Goal: Navigation & Orientation: Find specific page/section

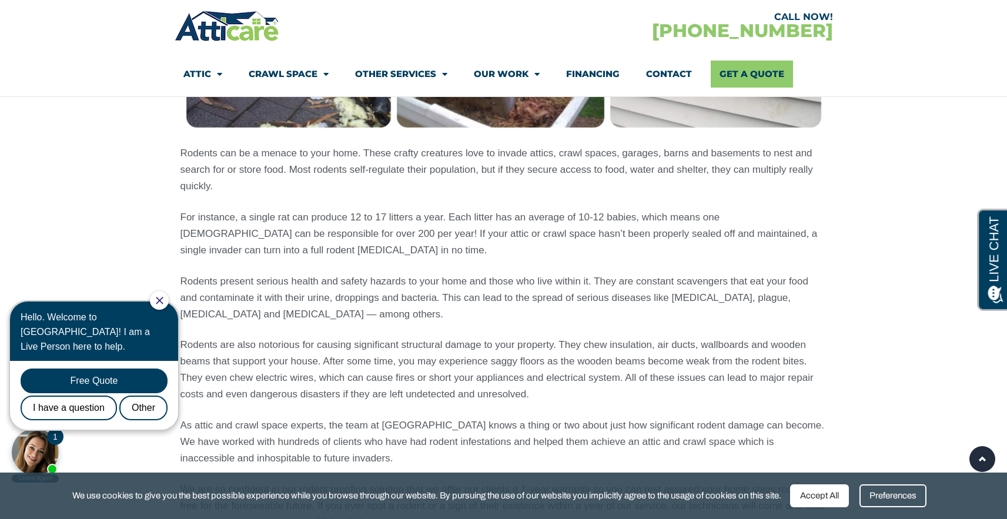
scroll to position [1191, 0]
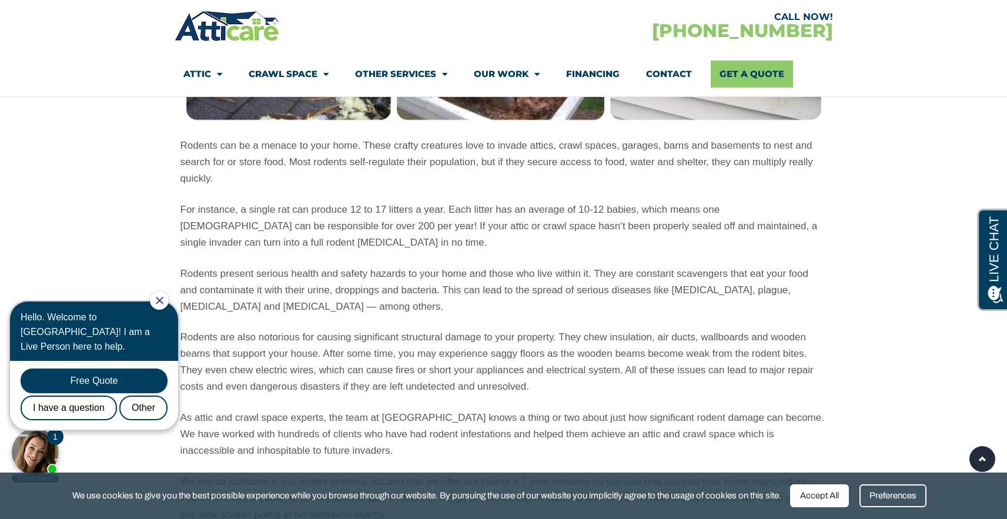
click at [178, 296] on body "1 Online Agent Close Hello. Welcome to [GEOGRAPHIC_DATA]! I am a Live Person he…" at bounding box center [100, 387] width 188 height 194
click at [163, 297] on icon "Close Chat" at bounding box center [159, 300] width 7 height 7
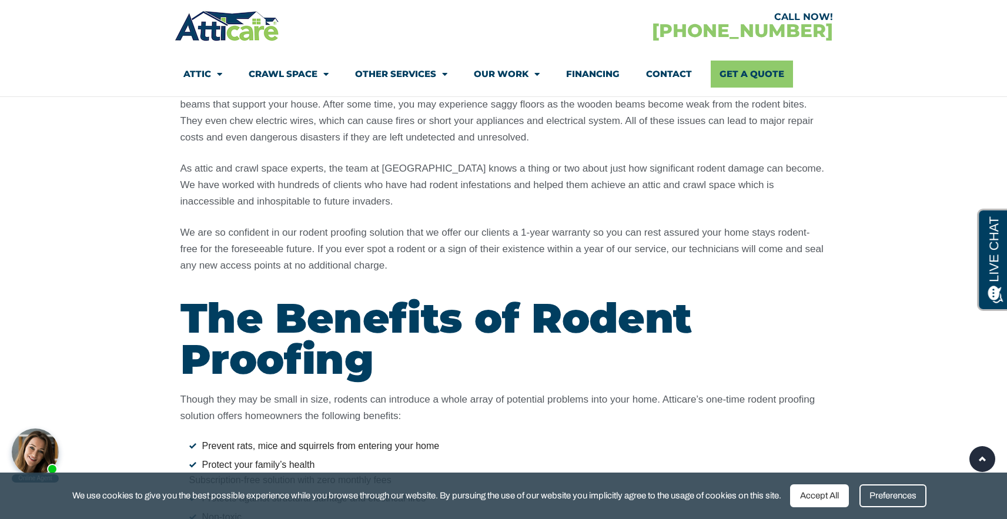
scroll to position [1146, 0]
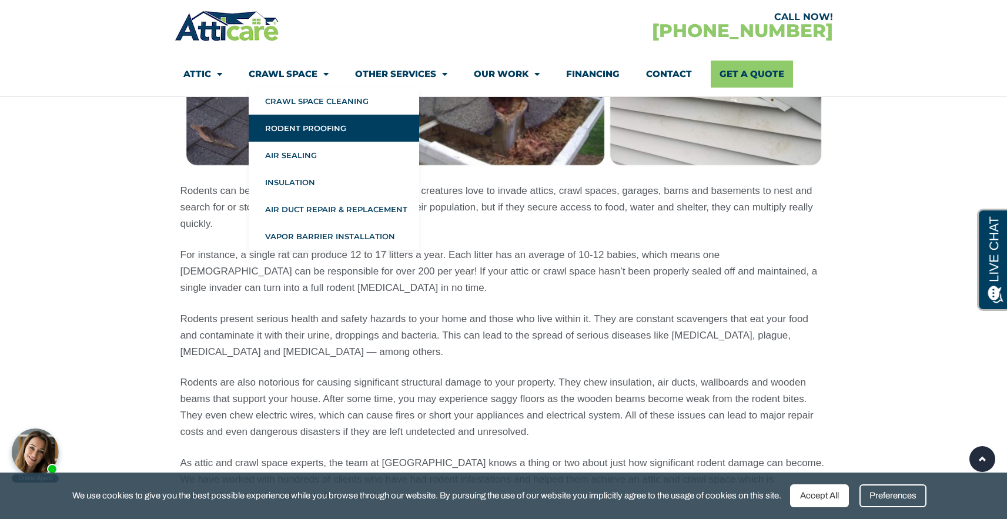
click at [314, 132] on link "Rodent Proofing" at bounding box center [334, 128] width 170 height 27
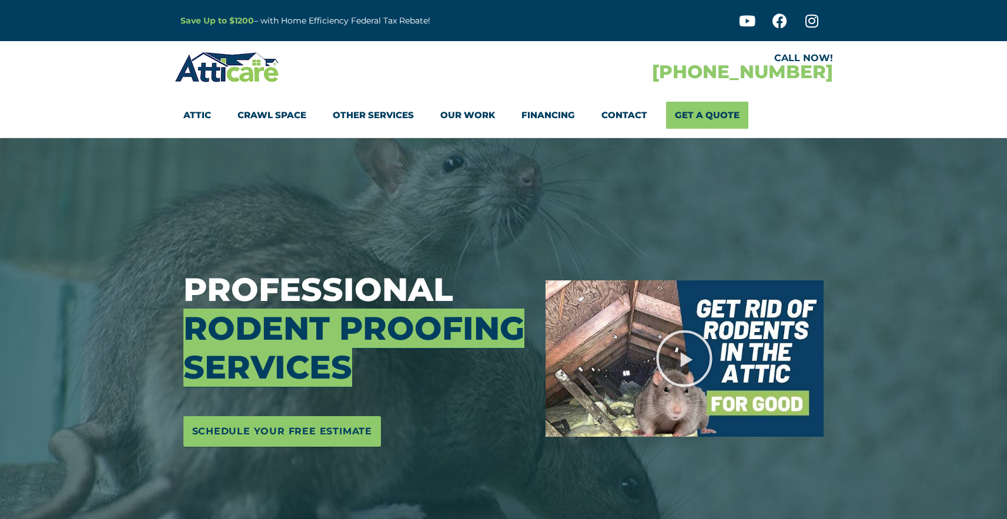
click at [300, 106] on link "Crawl Space" at bounding box center [271, 115] width 69 height 27
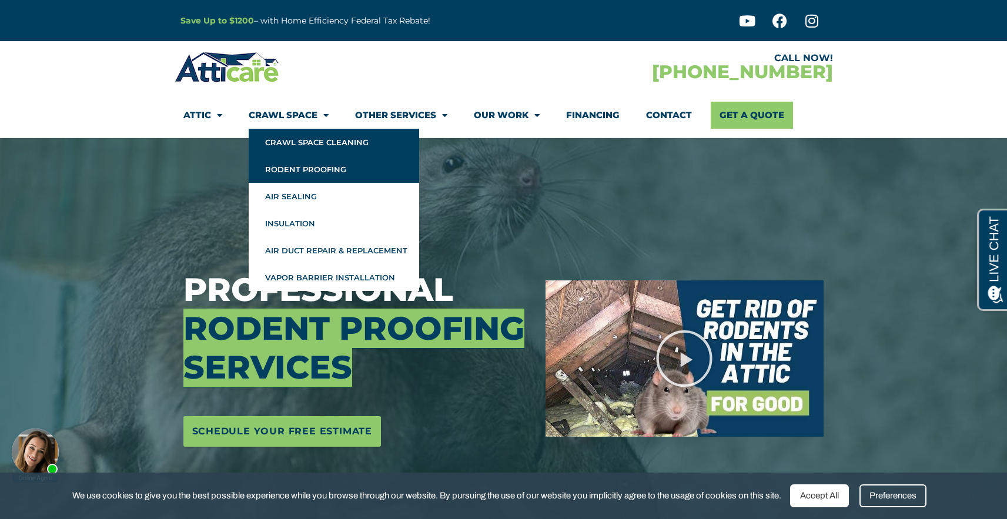
click at [297, 135] on link "Crawl Space Cleaning" at bounding box center [334, 142] width 170 height 27
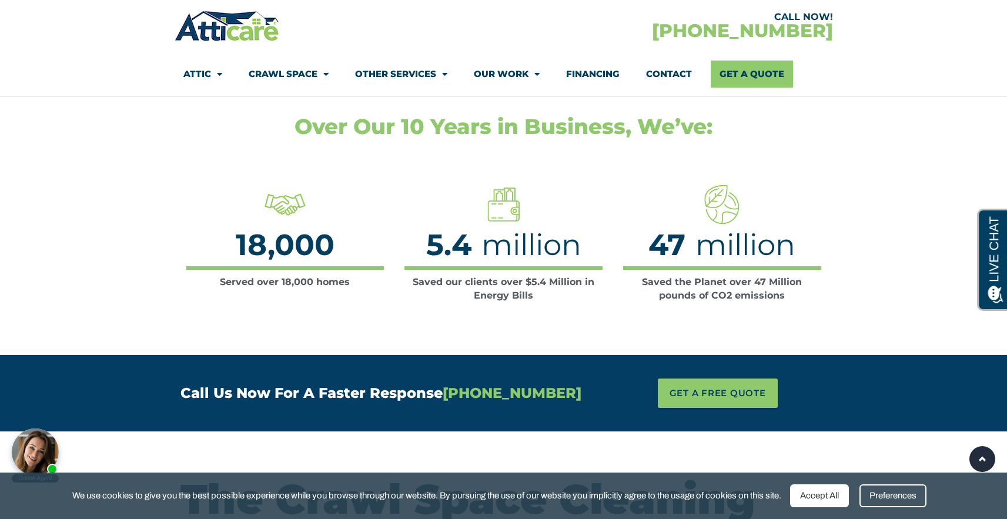
scroll to position [1225, 0]
